Goal: Transaction & Acquisition: Purchase product/service

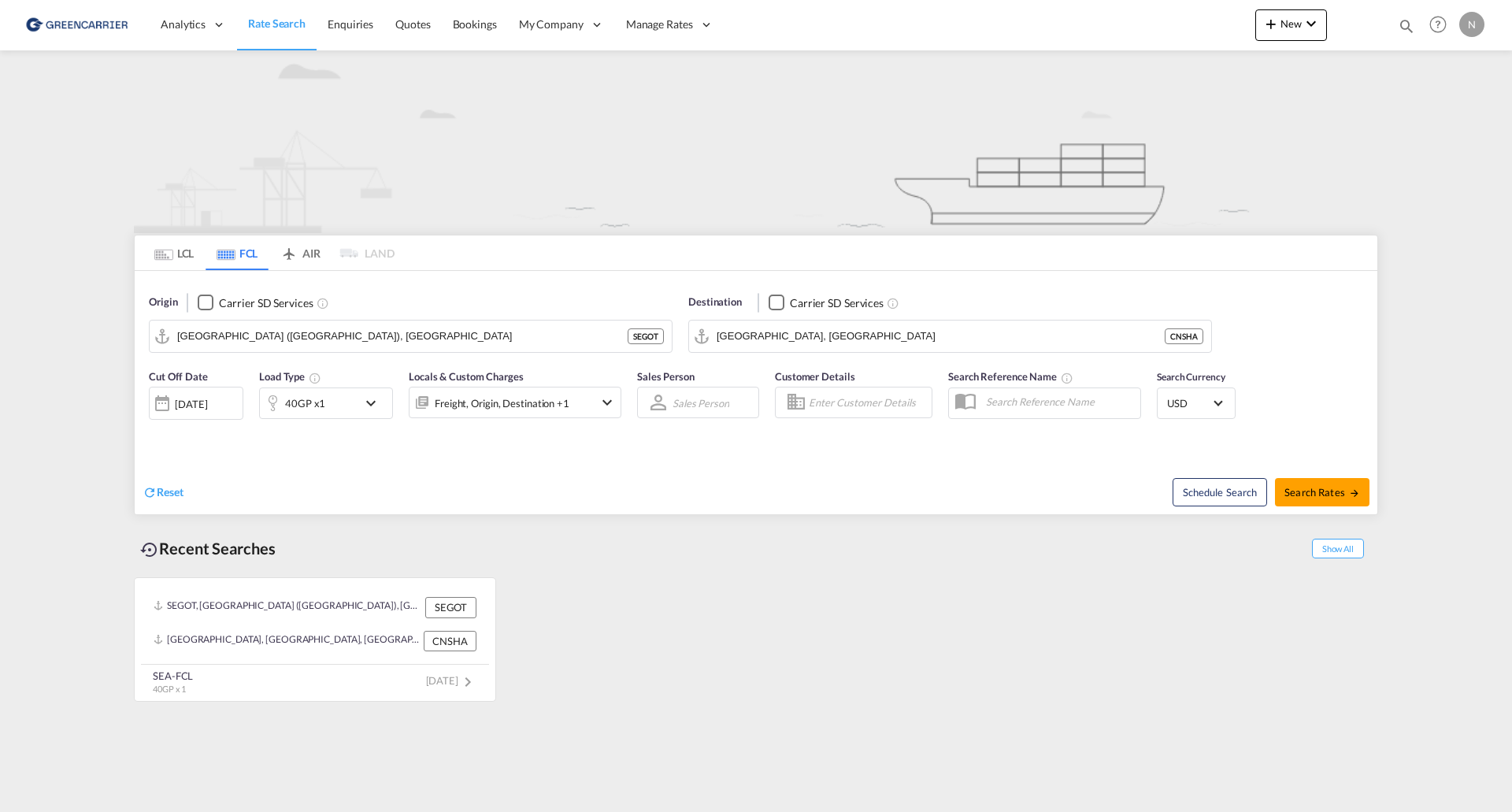
click at [271, 24] on span "Rate Search" at bounding box center [276, 23] width 57 height 14
click at [347, 25] on span "Enquiries" at bounding box center [350, 24] width 46 height 14
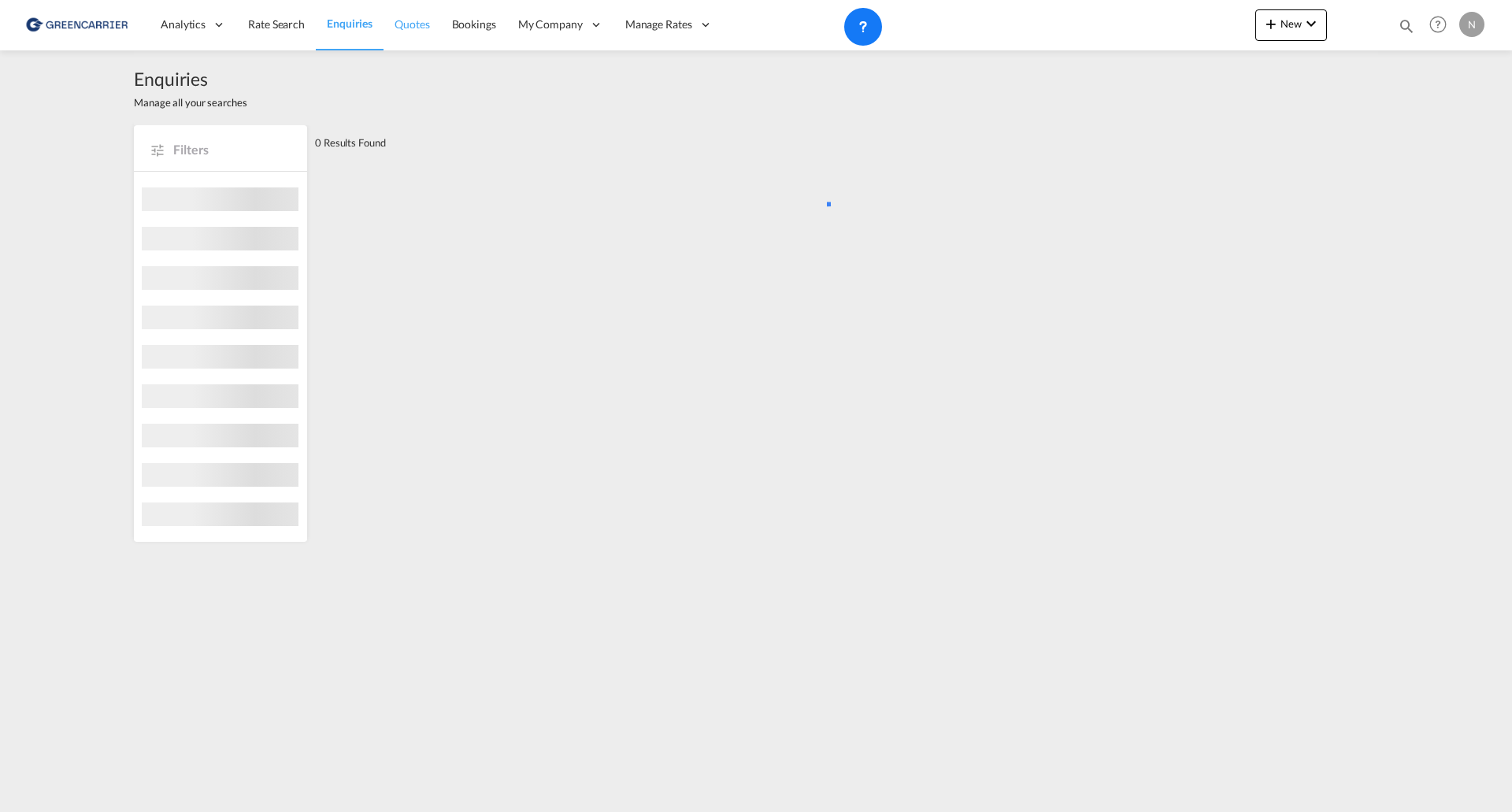
click at [425, 23] on span "Quotes" at bounding box center [412, 24] width 35 height 14
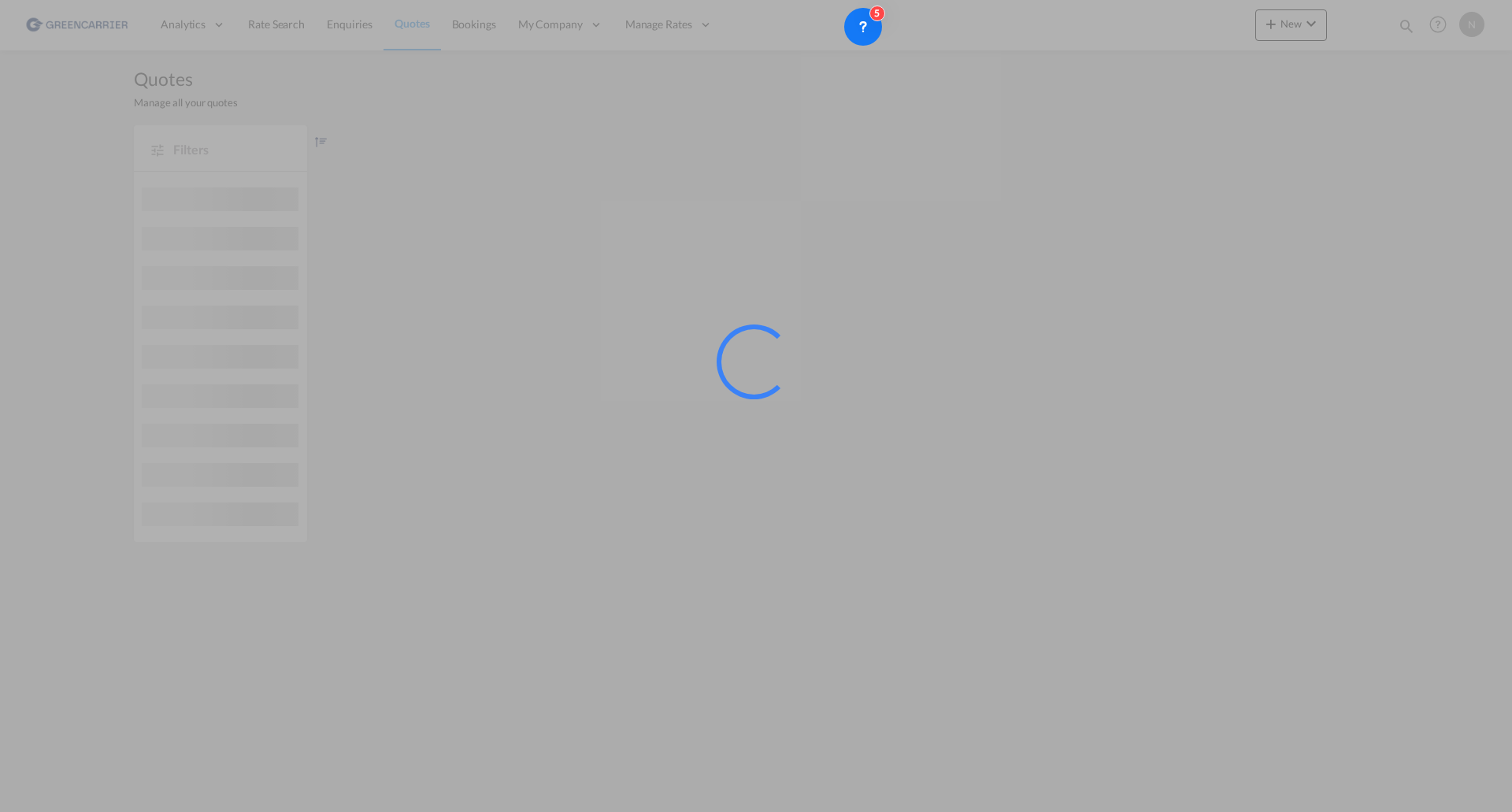
click at [468, 27] on div at bounding box center [756, 406] width 1512 height 812
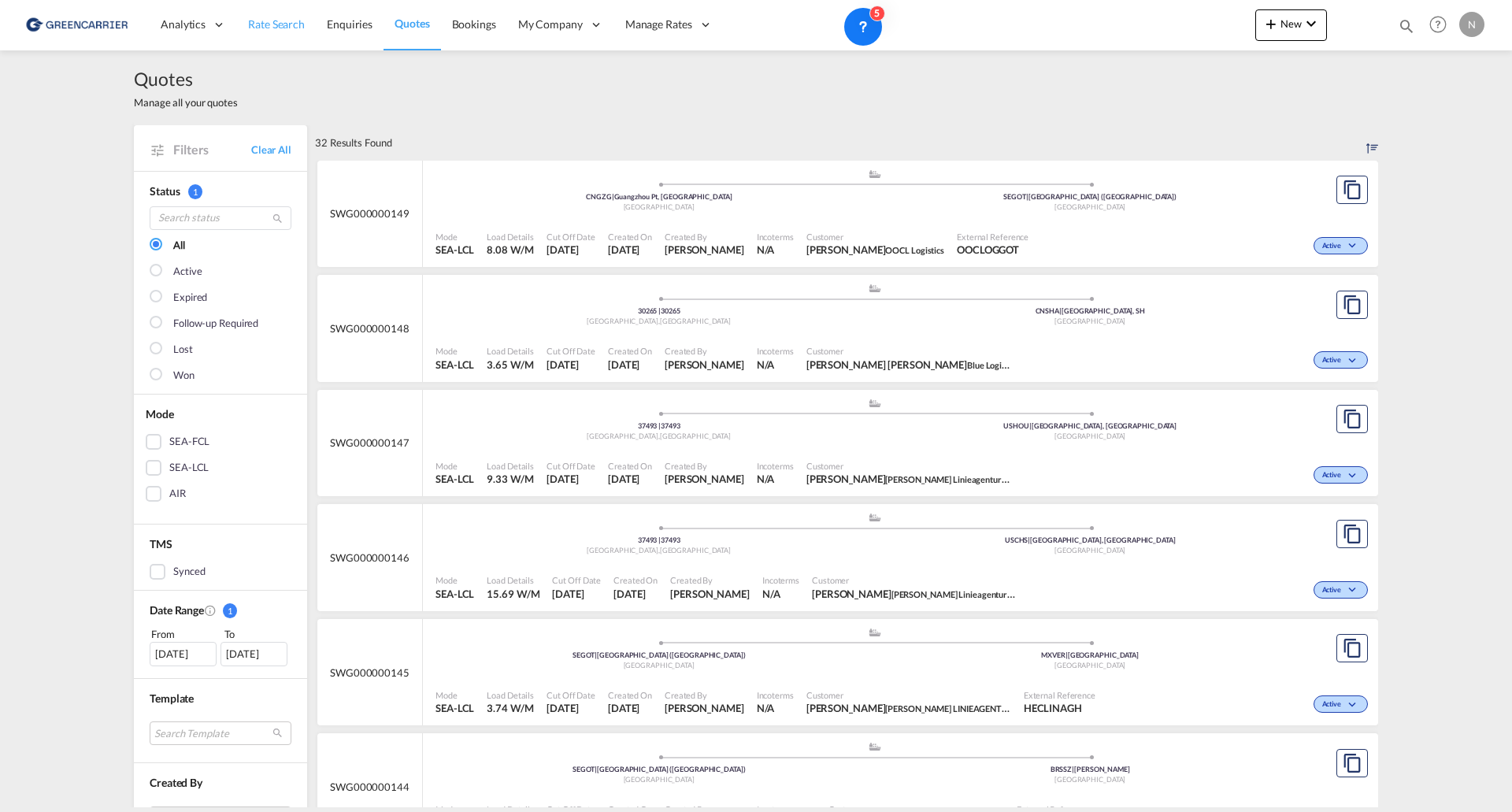
click at [292, 18] on span "Rate Search" at bounding box center [276, 24] width 56 height 14
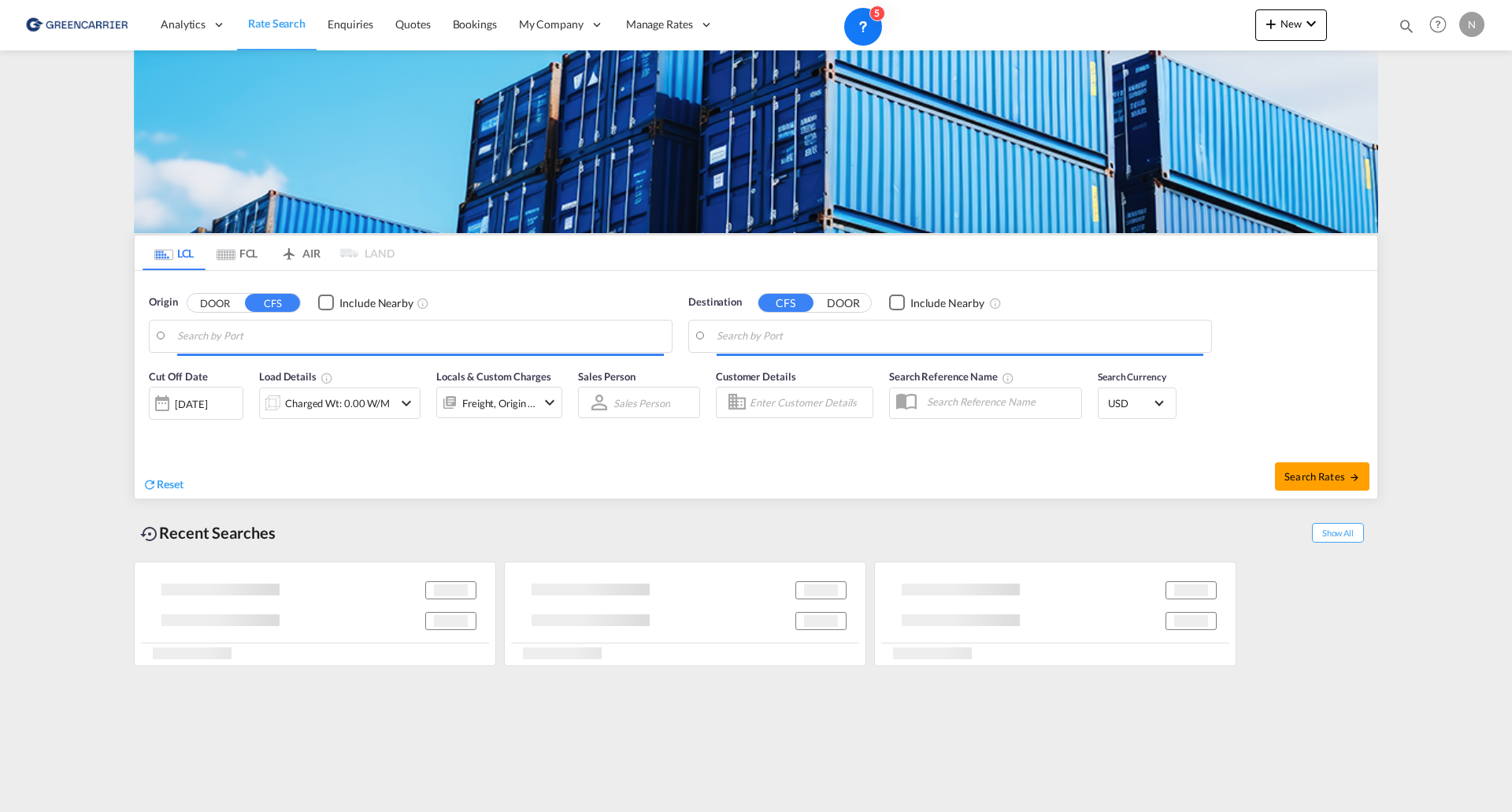
type input "SE-26978, Torekov, Skåne"
type input "Veracruz, MXVER"
